Goal: Task Accomplishment & Management: Complete application form

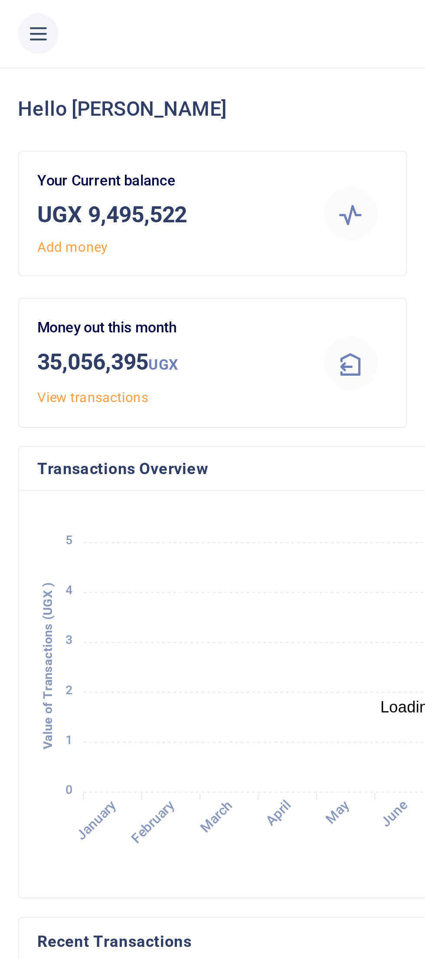
click at [15, 19] on button at bounding box center [15, 13] width 16 height 16
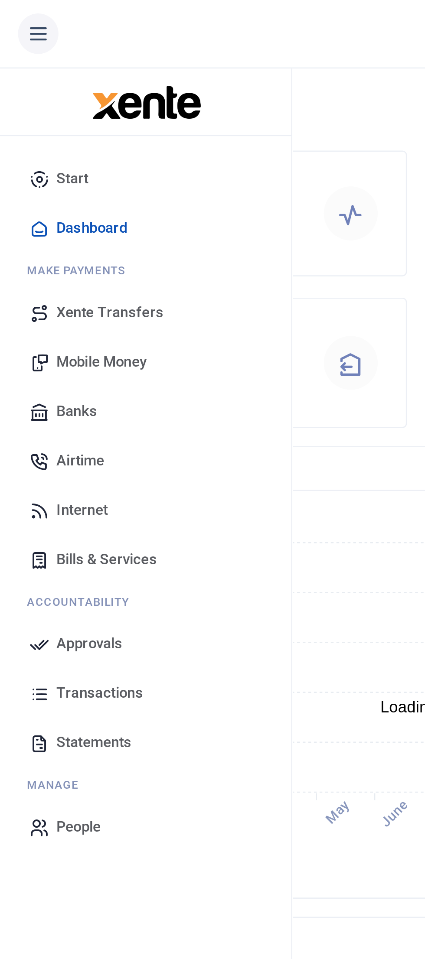
click at [56, 137] on span "Mobile Money" at bounding box center [39, 139] width 35 height 9
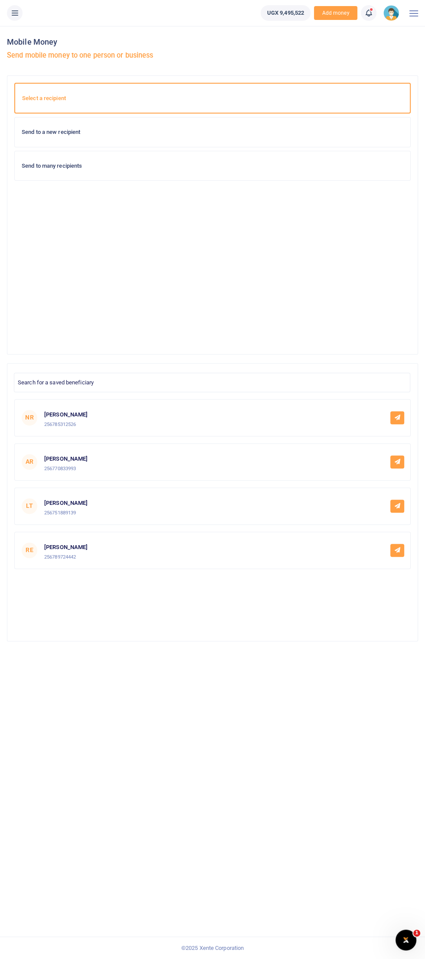
click at [269, 132] on h6 "Send to a new recipient" at bounding box center [212, 132] width 381 height 7
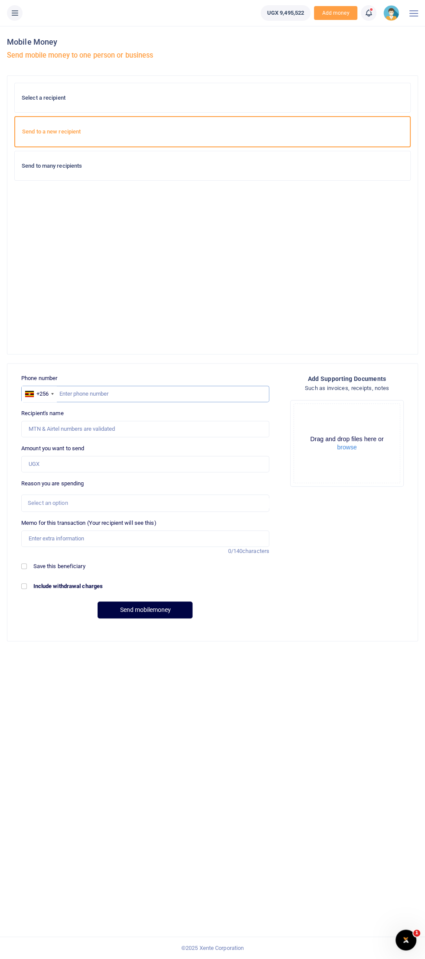
click at [99, 393] on input "text" at bounding box center [145, 394] width 248 height 16
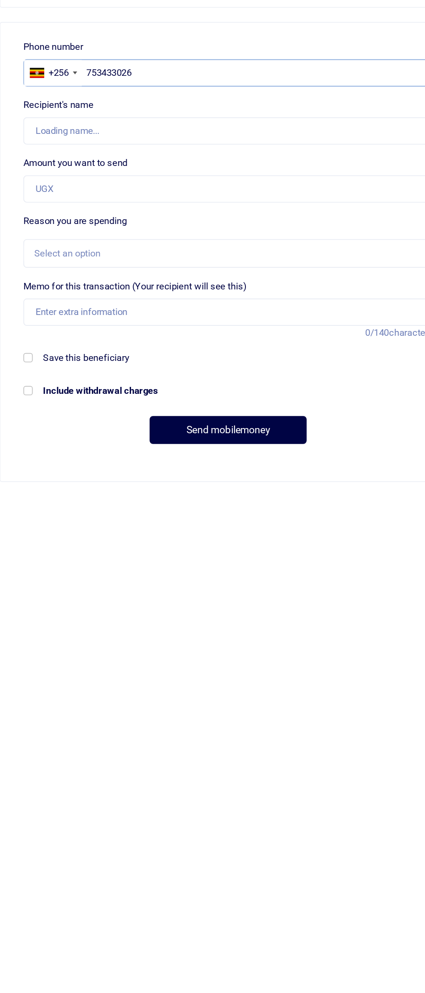
type input "753433026"
click at [64, 460] on input "Amount you want to send" at bounding box center [145, 464] width 248 height 16
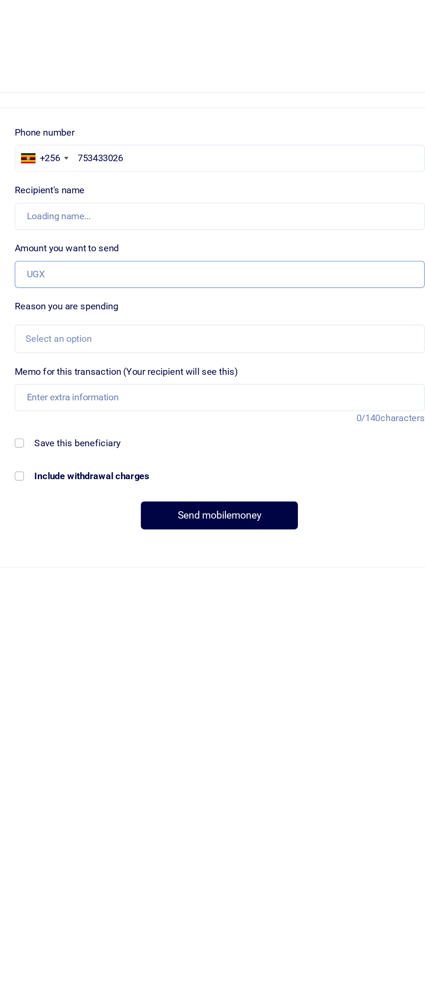
type input "5"
type input "Nkurunungi Francis"
type input "500,000"
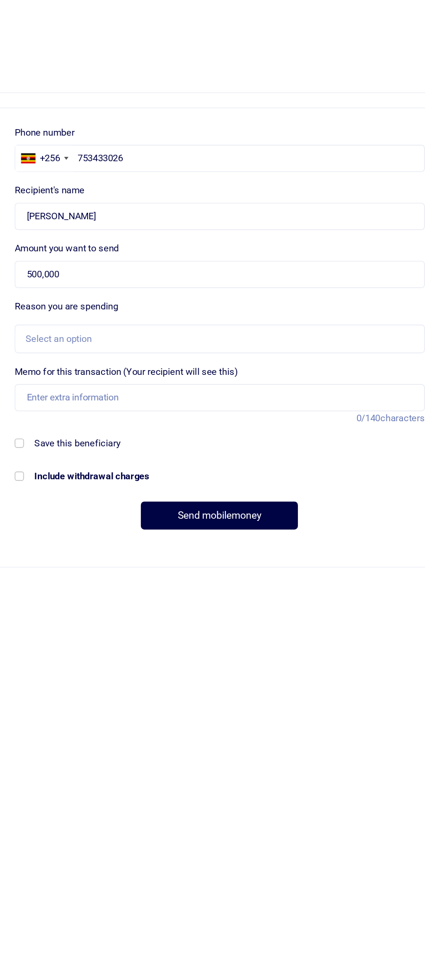
checkbox input "true"
click at [188, 501] on div "Select an option" at bounding box center [142, 503] width 229 height 9
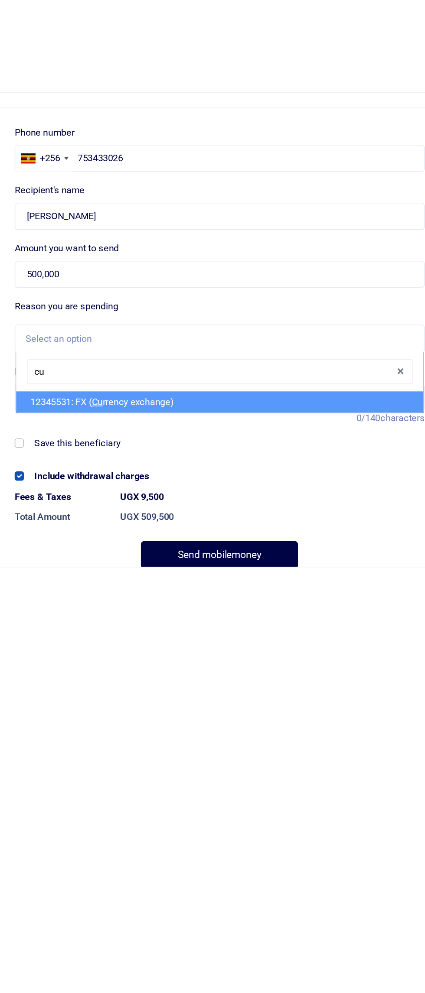
type input "c"
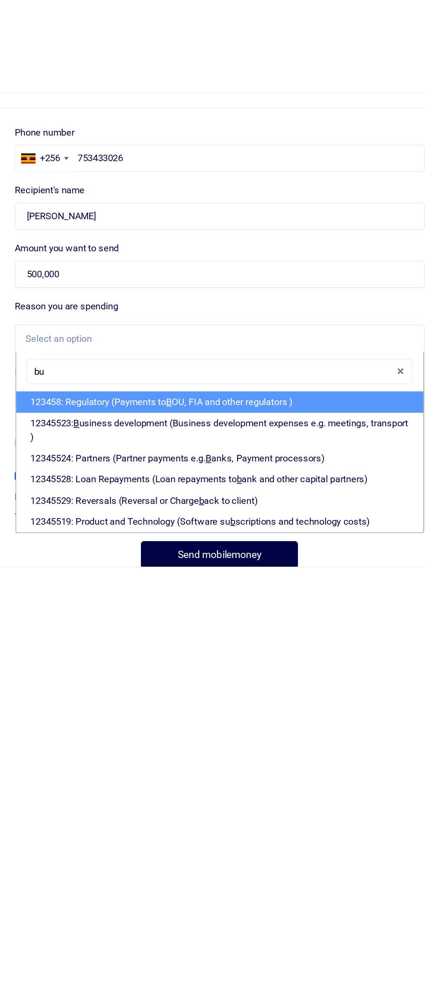
type input "bus"
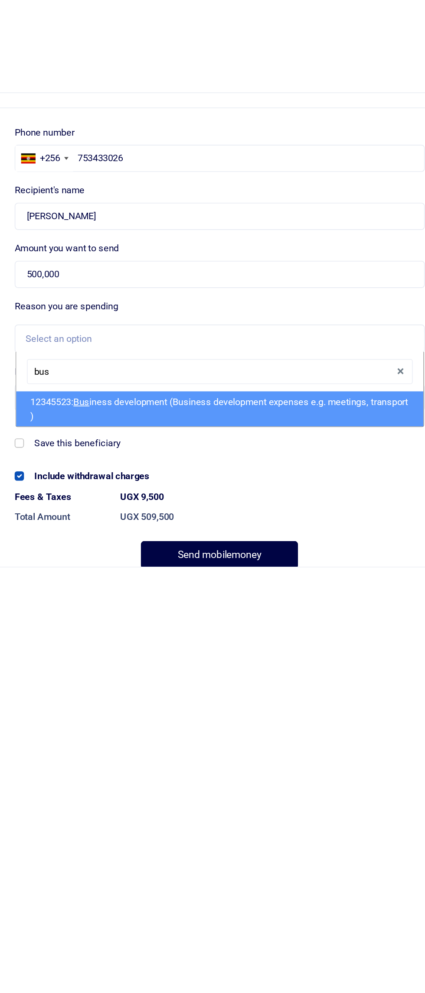
click at [211, 543] on li "12345523: Bus iness development (Business development expenses e.g. meetings, t…" at bounding box center [145, 545] width 246 height 21
select select "15"
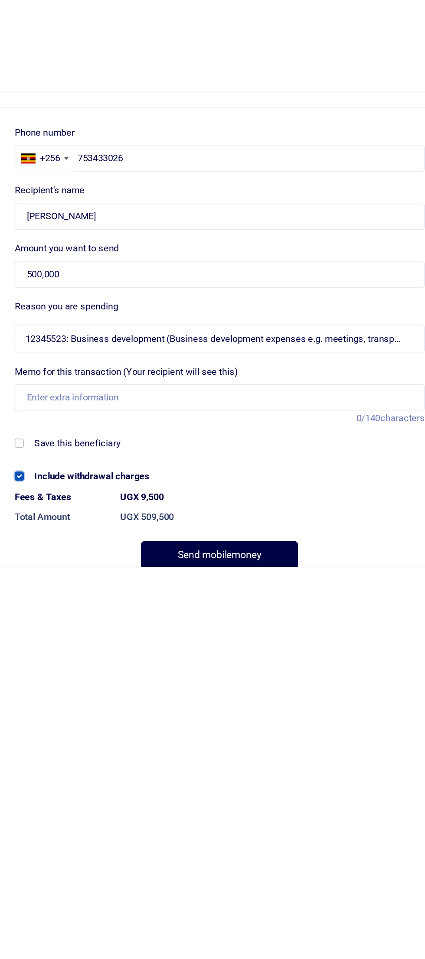
click at [25, 585] on input "Include withdrawal charges" at bounding box center [24, 586] width 6 height 6
checkbox input "false"
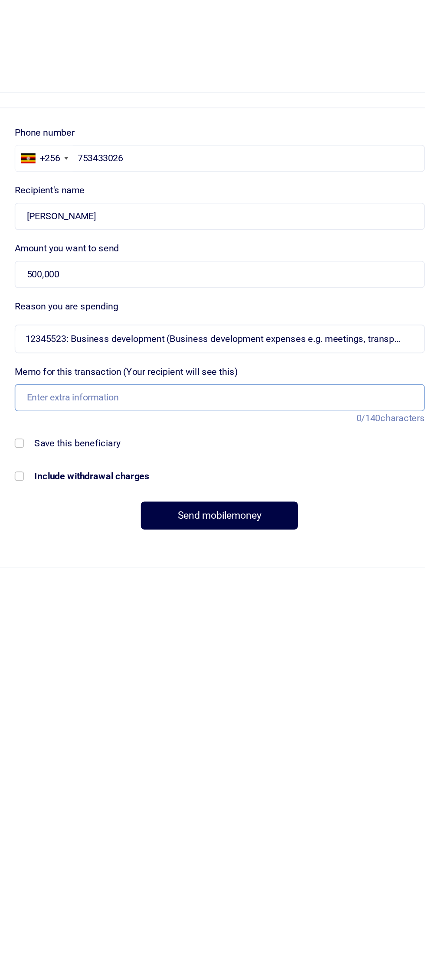
click at [198, 536] on input "Memo for this transaction (Your recipient will see this)" at bounding box center [145, 538] width 248 height 16
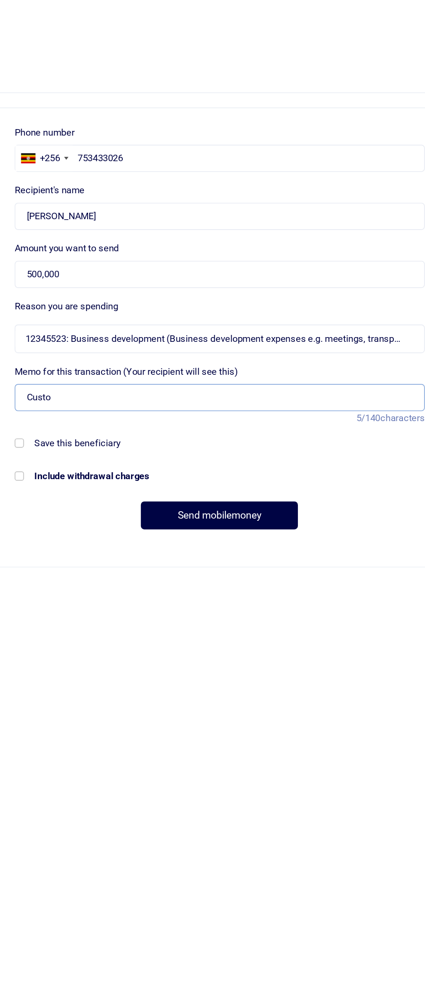
type input "Customer engagement facilitation"
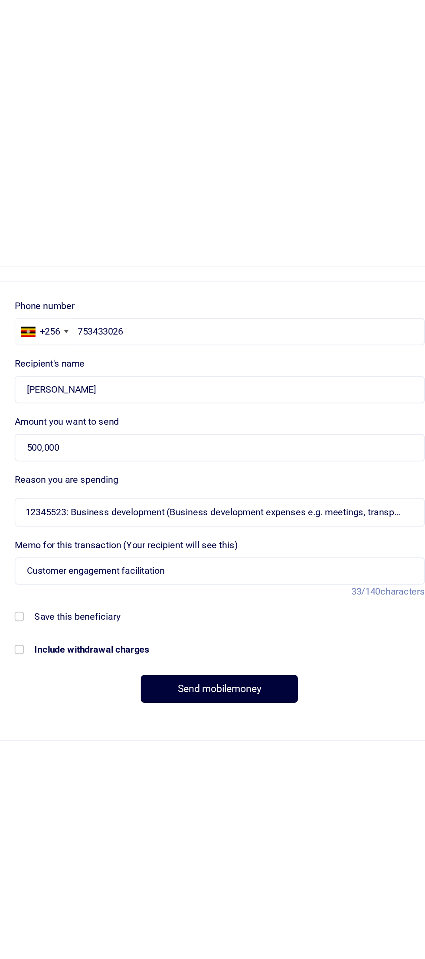
click at [164, 608] on button "Send mobilemoney" at bounding box center [145, 609] width 95 height 17
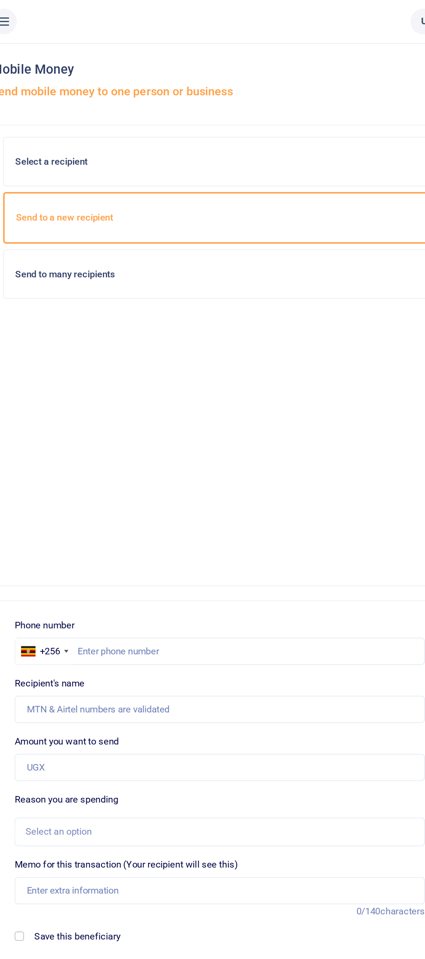
click at [21, 10] on button at bounding box center [15, 13] width 16 height 16
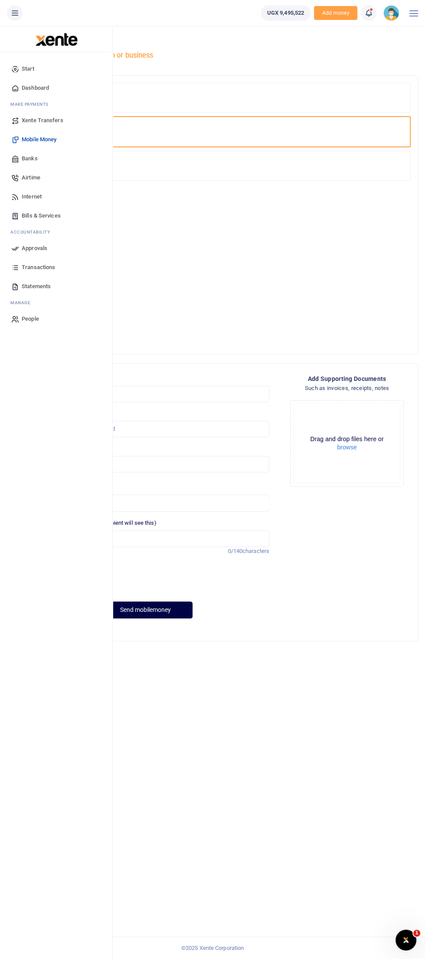
click at [39, 250] on span "Approvals" at bounding box center [35, 248] width 26 height 9
click at [28, 248] on span "Approvals" at bounding box center [35, 248] width 26 height 9
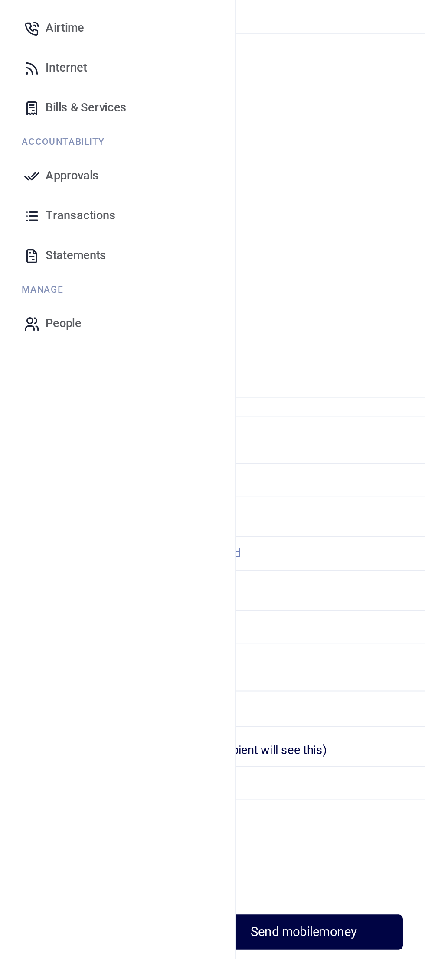
click at [29, 250] on span "Approvals" at bounding box center [35, 248] width 26 height 9
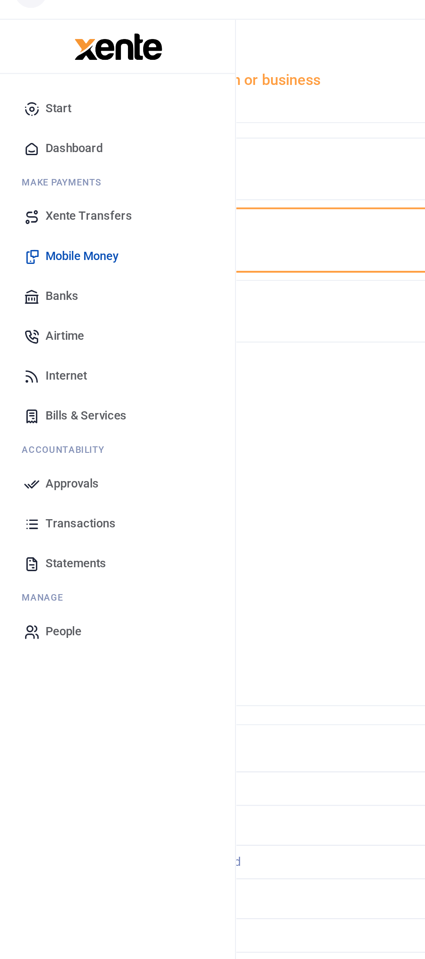
click at [36, 252] on span "Approvals" at bounding box center [35, 248] width 26 height 9
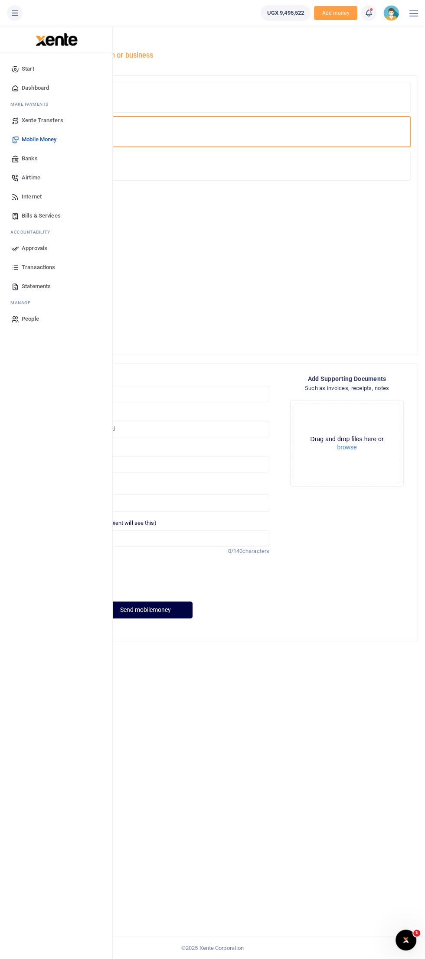
scroll to position [4, 0]
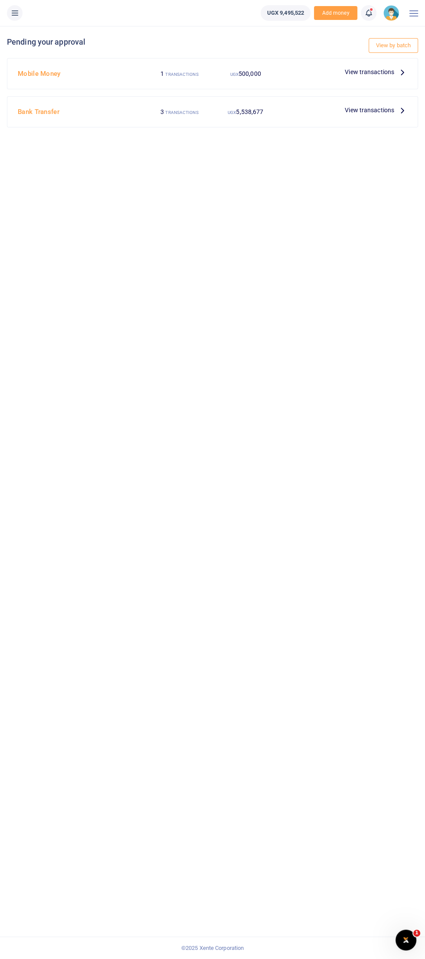
click at [381, 72] on span "View transactions" at bounding box center [369, 72] width 49 height 10
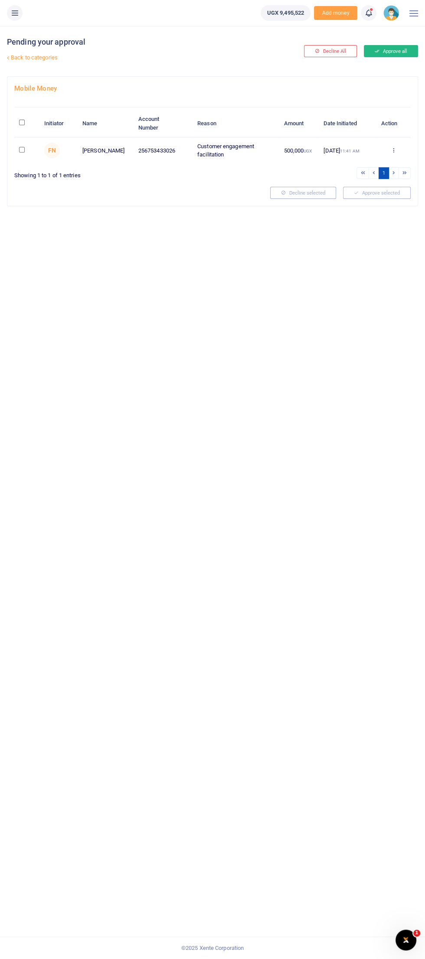
click at [396, 50] on button "Approve all" at bounding box center [391, 51] width 54 height 12
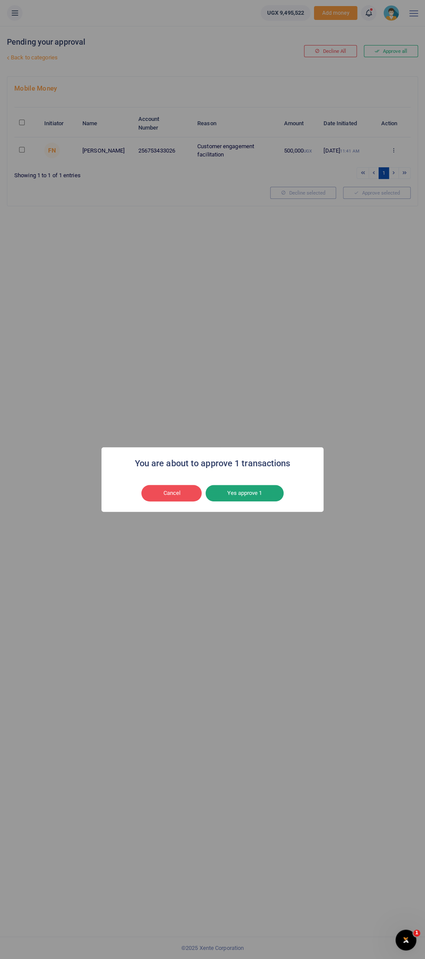
click at [272, 487] on button "Yes approve 1" at bounding box center [244, 493] width 78 height 16
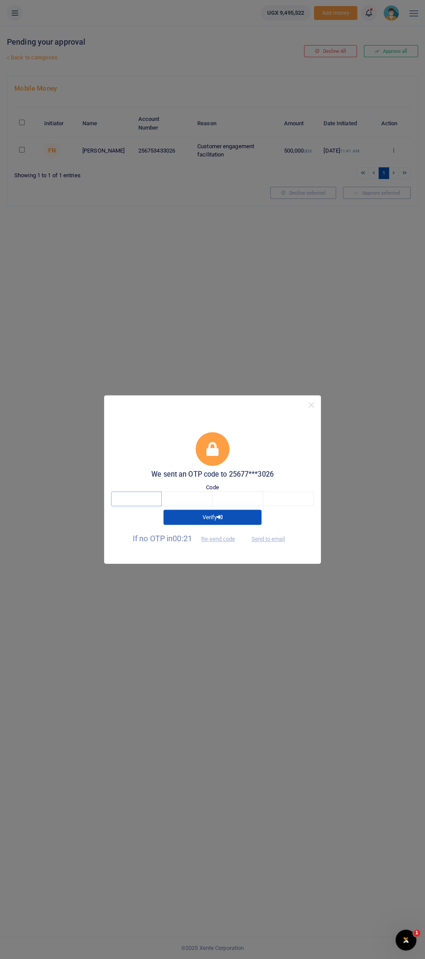
click at [142, 496] on input "text" at bounding box center [136, 498] width 51 height 15
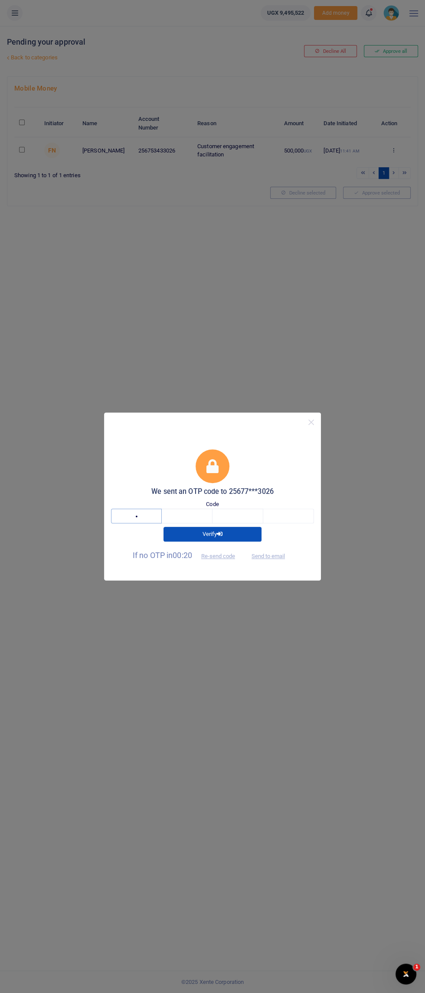
type input "4"
type input "9"
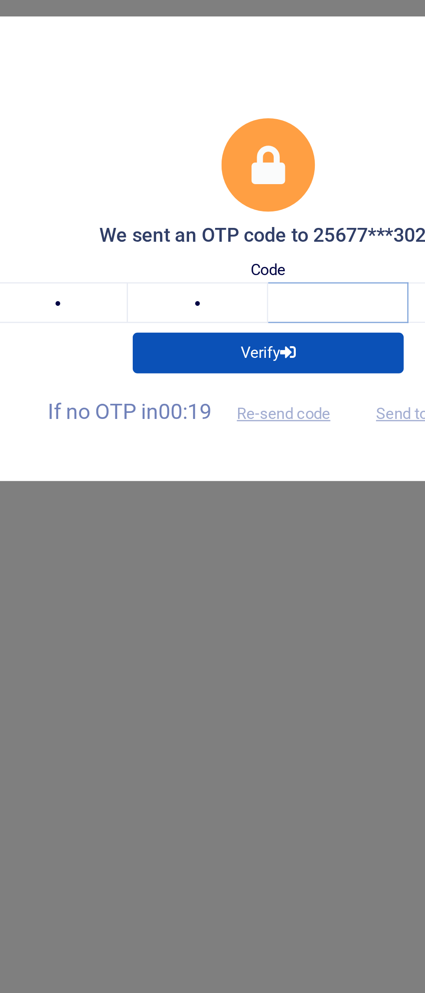
type input "7"
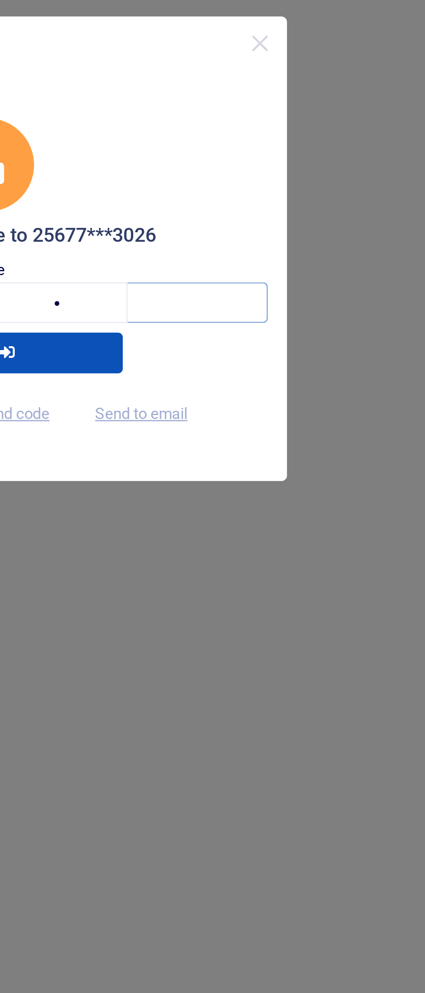
type input "7"
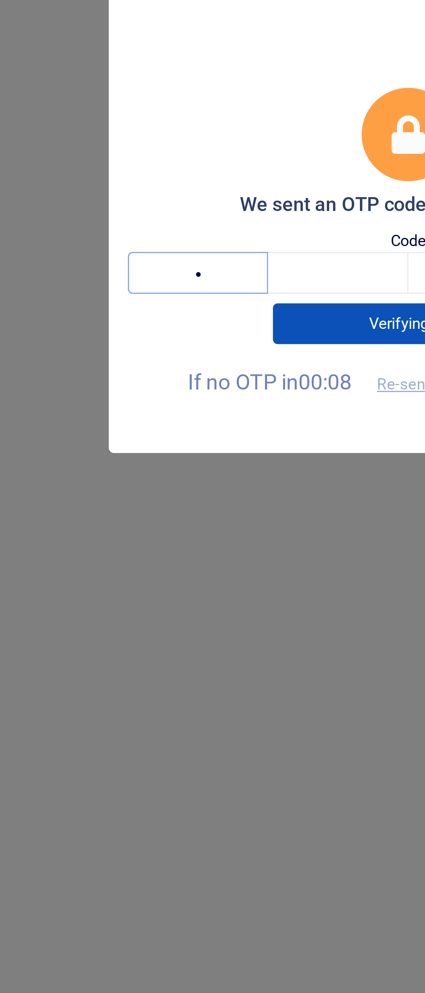
type input "3"
type input "9"
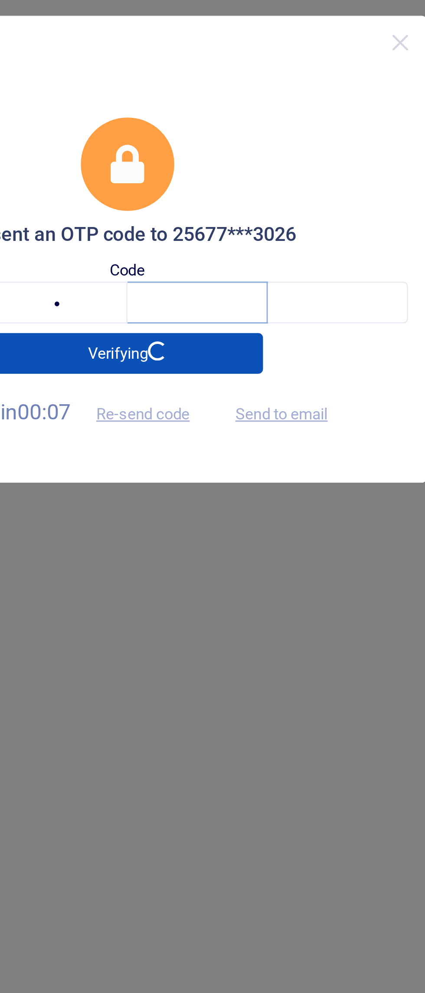
type input "7"
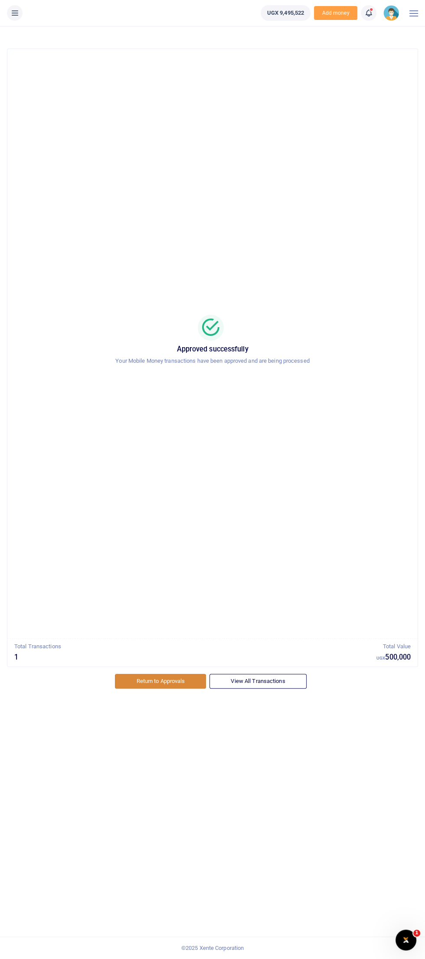
click at [169, 678] on link "Return to Approvals" at bounding box center [160, 681] width 91 height 15
